Goal: Task Accomplishment & Management: Manage account settings

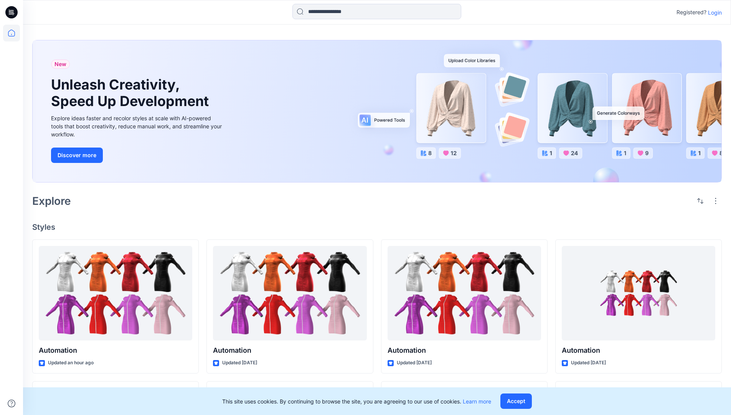
click at [713, 12] on p "Login" at bounding box center [715, 12] width 14 height 8
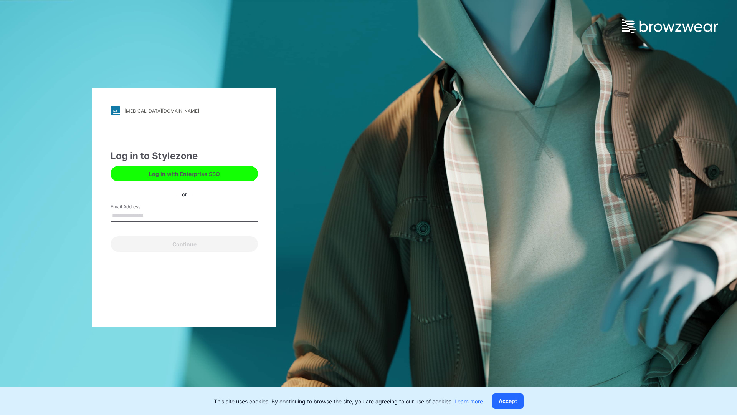
click at [152, 215] on input "Email Address" at bounding box center [184, 216] width 147 height 12
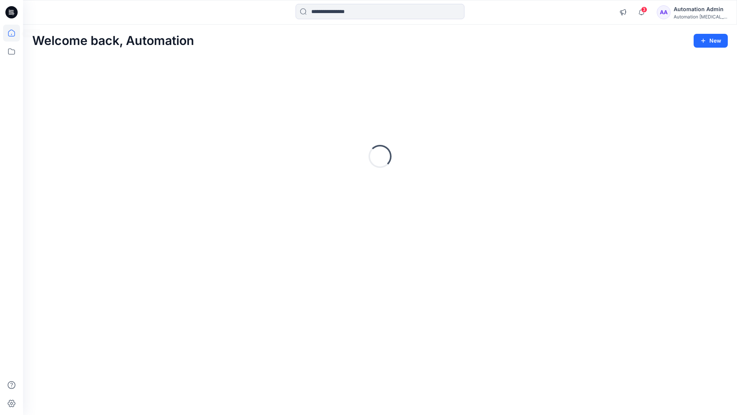
click at [15, 33] on icon at bounding box center [11, 33] width 7 height 7
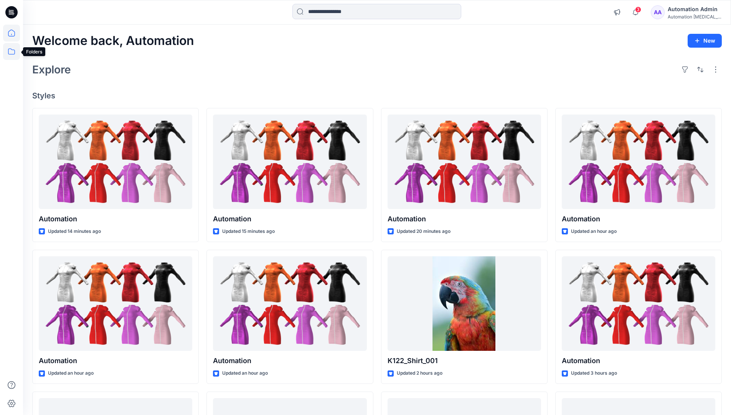
click at [11, 50] on icon at bounding box center [11, 51] width 17 height 17
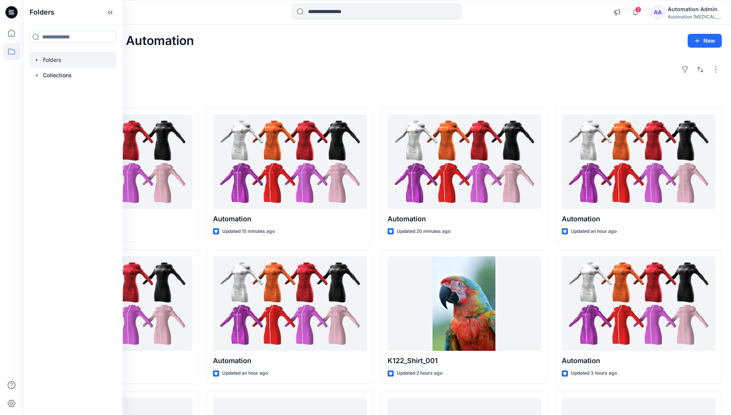
click at [48, 58] on div at bounding box center [73, 59] width 88 height 15
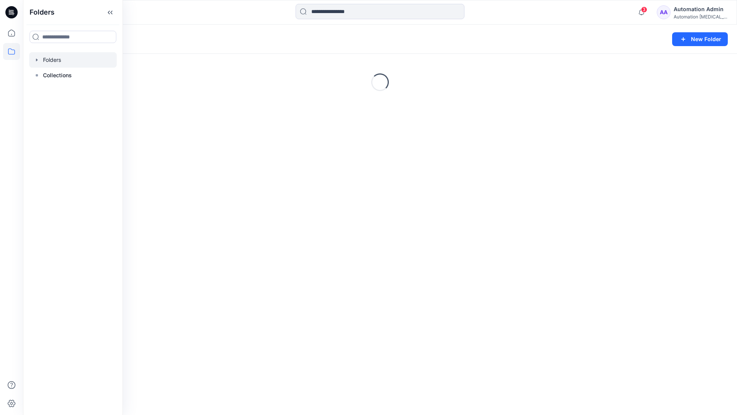
scroll to position [79, 0]
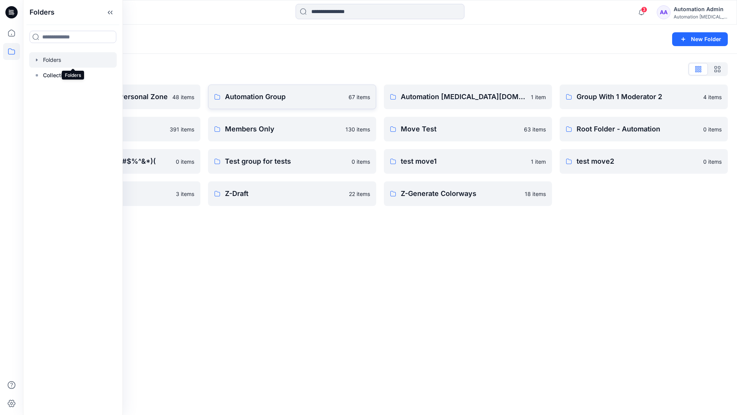
click at [260, 99] on p "Automation Group" at bounding box center [284, 96] width 119 height 11
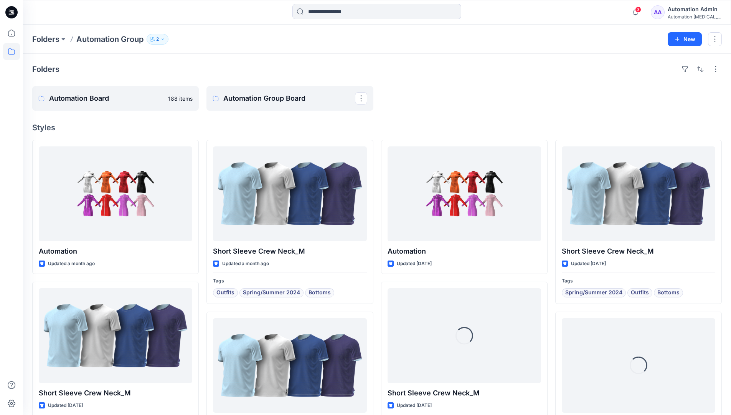
click at [165, 40] on icon "button" at bounding box center [162, 39] width 5 height 5
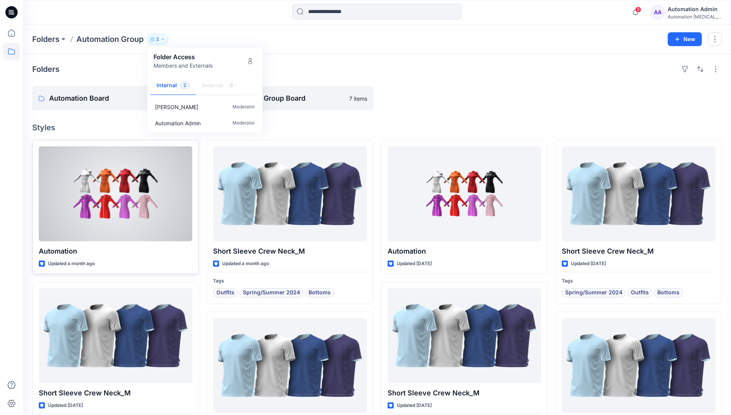
click at [167, 199] on div at bounding box center [116, 193] width 154 height 95
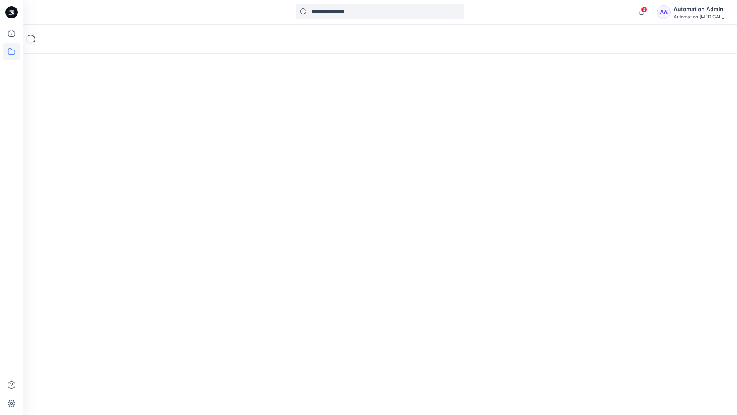
click at [7, 54] on icon at bounding box center [11, 51] width 17 height 17
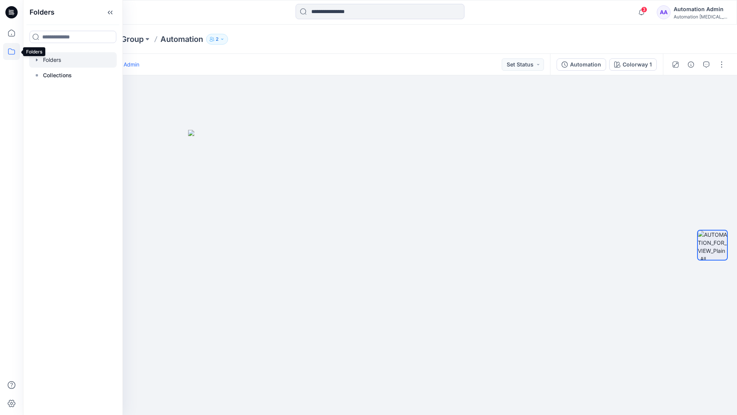
click at [45, 59] on div at bounding box center [73, 59] width 88 height 15
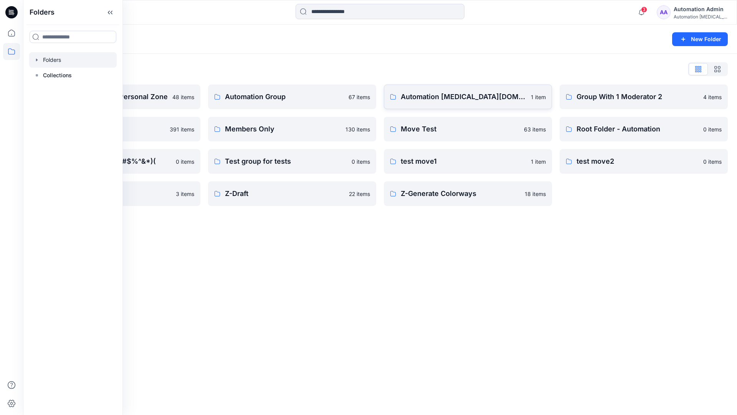
click at [448, 100] on p "Automation testim.io" at bounding box center [464, 96] width 126 height 11
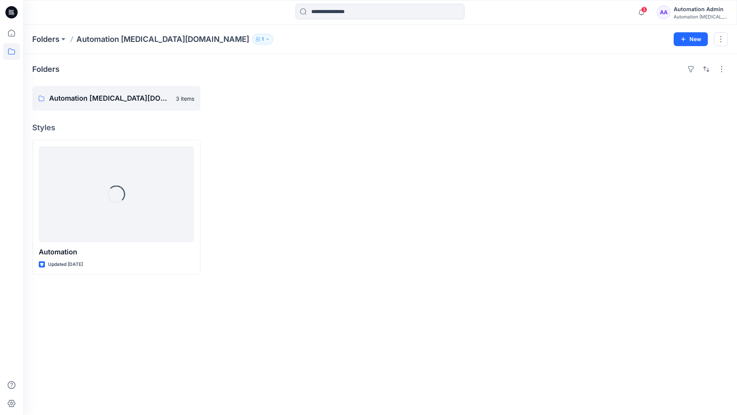
click at [265, 41] on icon "button" at bounding box center [267, 39] width 5 height 5
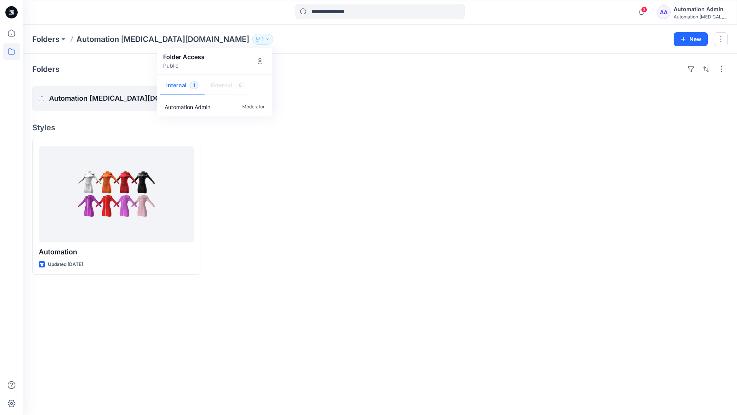
click at [690, 12] on div "Automation Admin" at bounding box center [701, 9] width 54 height 9
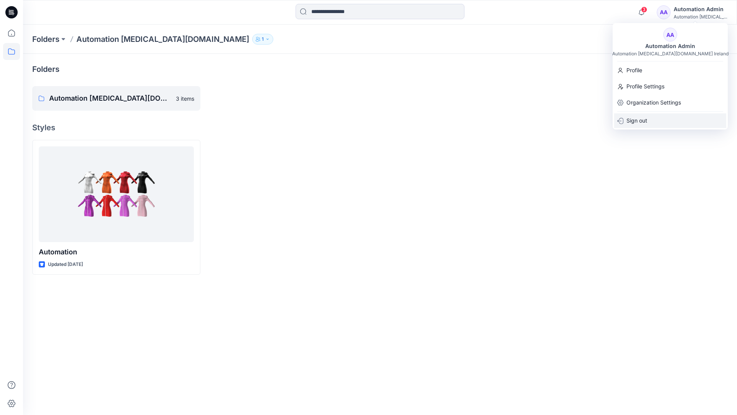
click at [649, 118] on div "Sign out" at bounding box center [670, 120] width 112 height 15
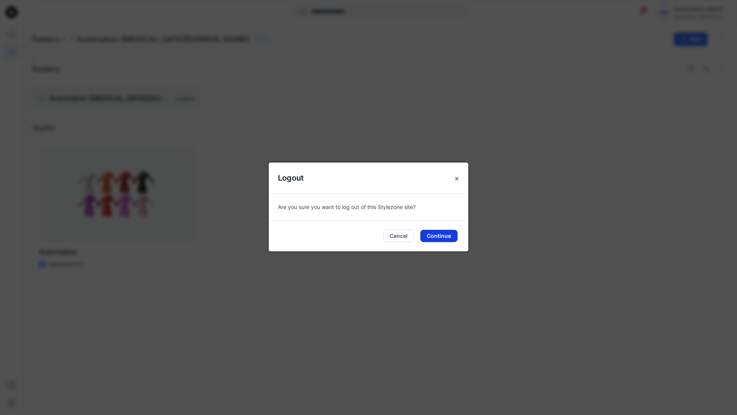
click at [441, 233] on button "Continue" at bounding box center [438, 236] width 37 height 12
